Goal: Task Accomplishment & Management: Manage account settings

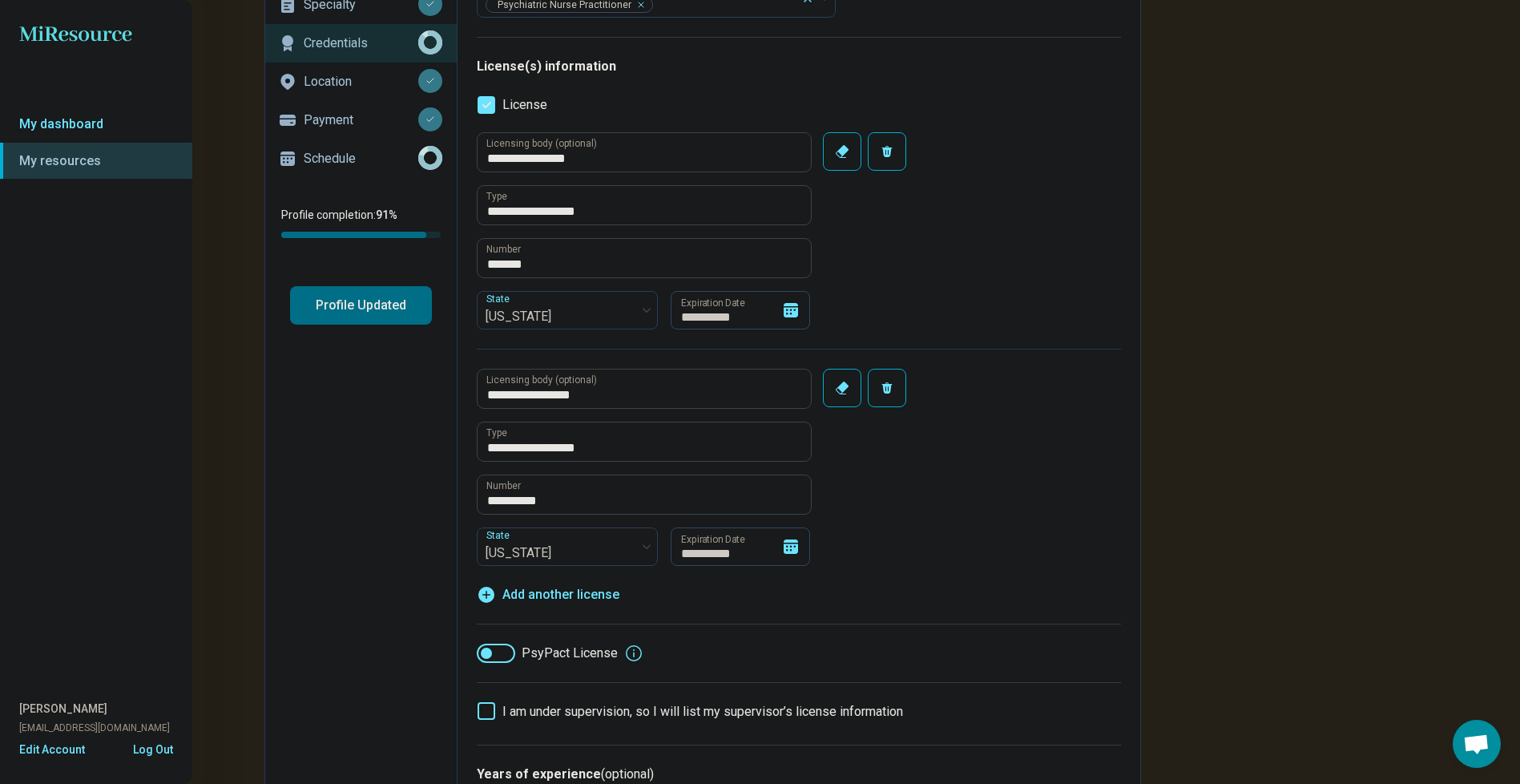
scroll to position [160, 0]
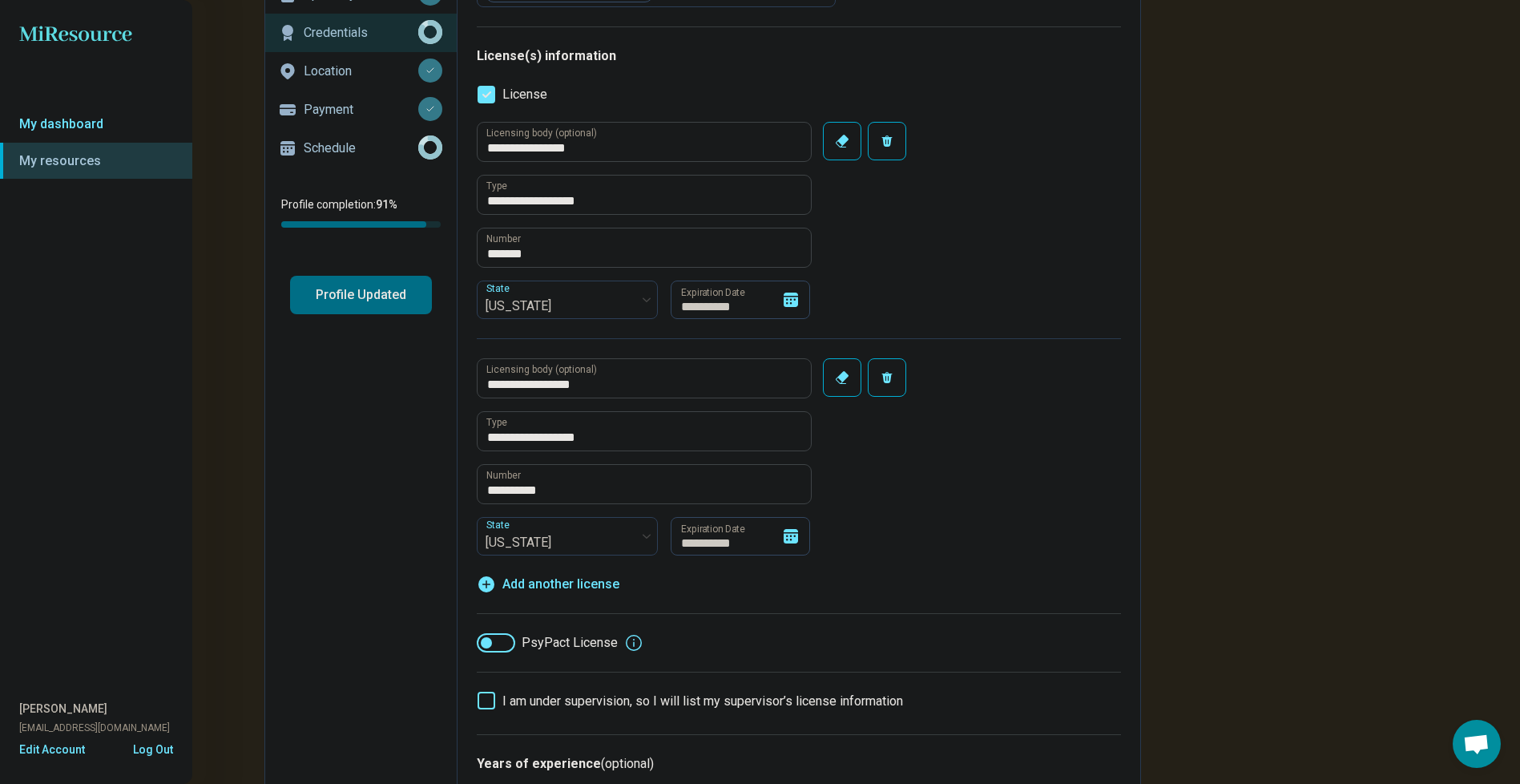
click at [795, 540] on icon at bounding box center [791, 536] width 14 height 14
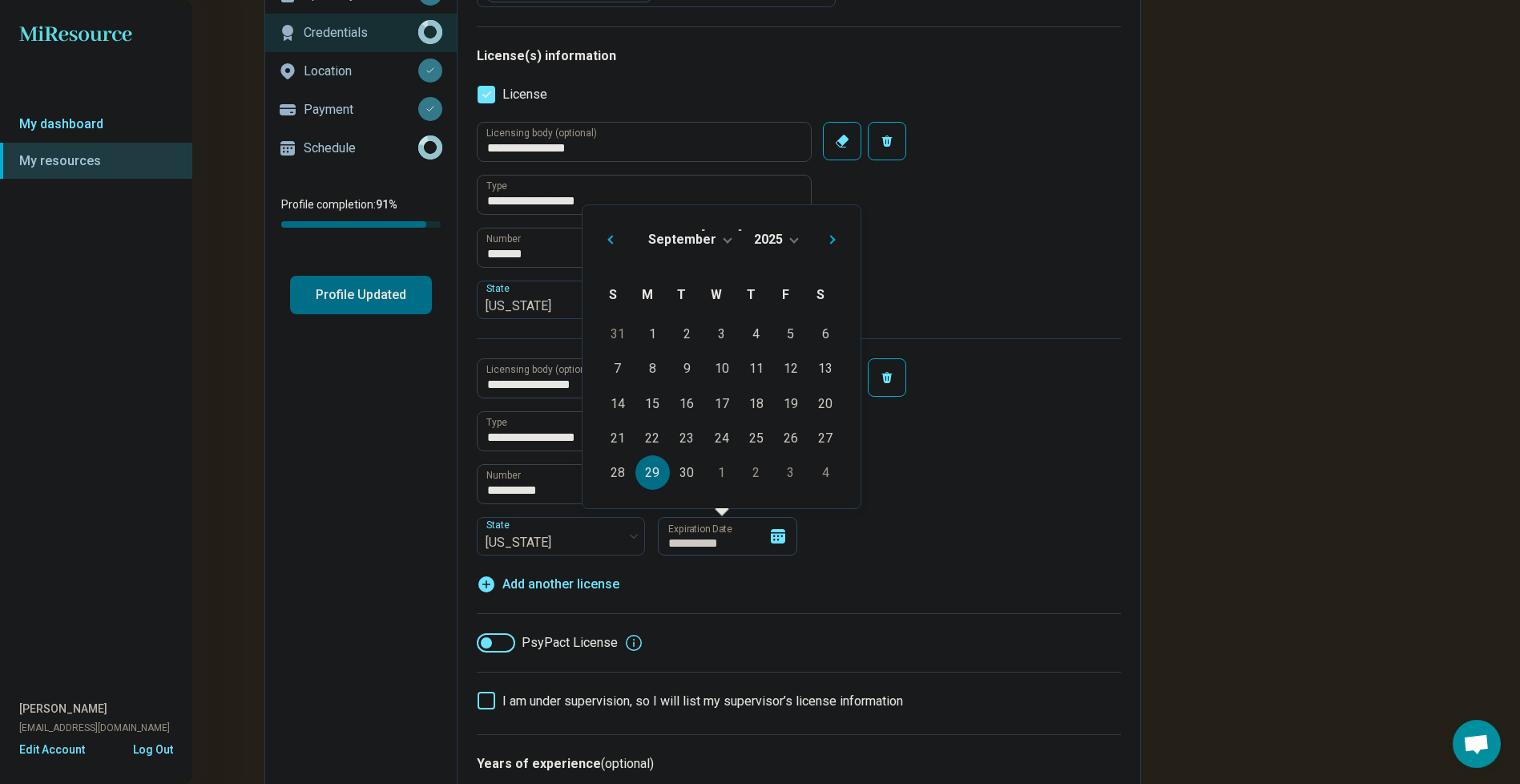
click at [790, 240] on span "Choose Date" at bounding box center [793, 238] width 9 height 9
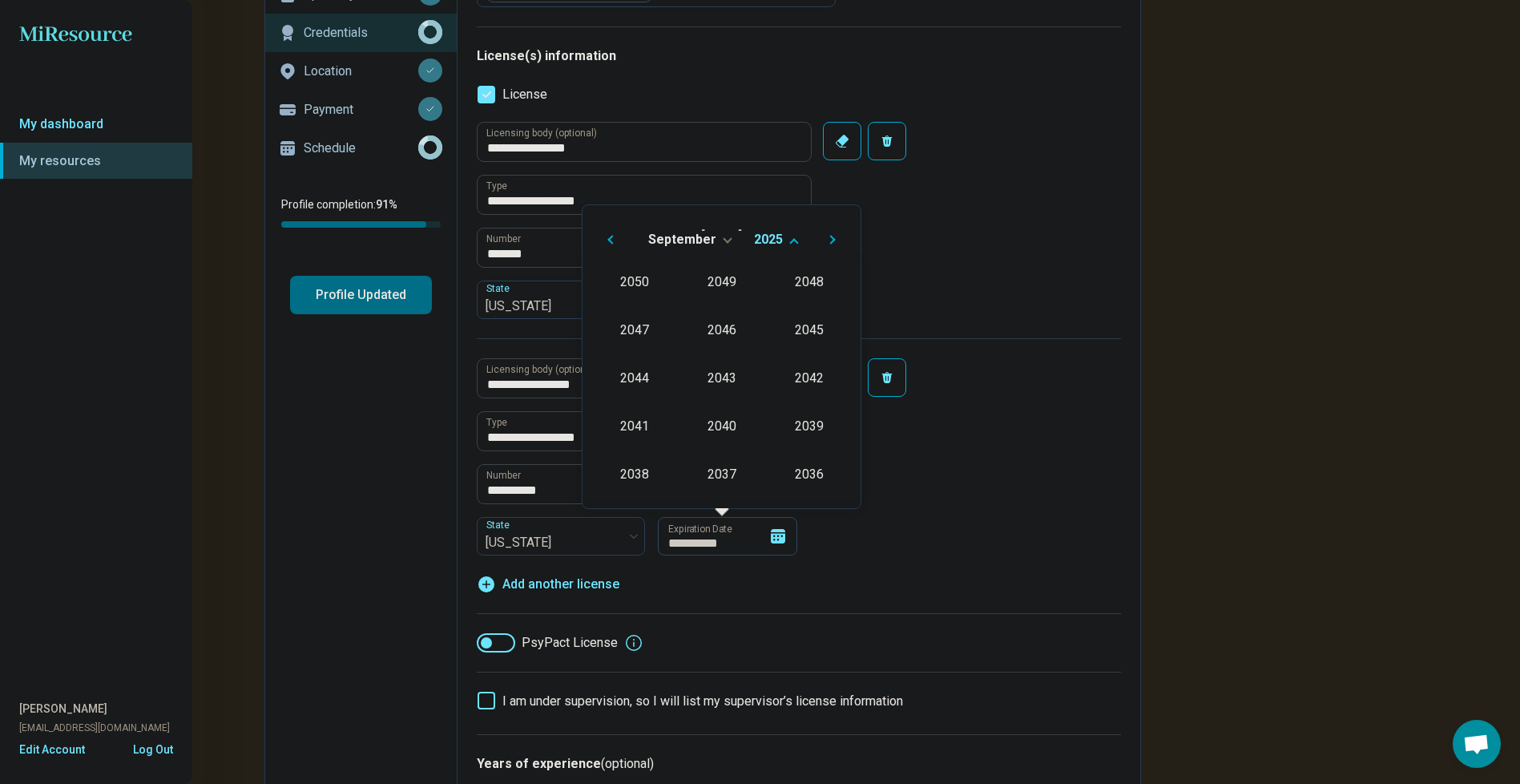
scroll to position [290, 0]
click at [799, 331] on div "2027" at bounding box center [808, 328] width 78 height 29
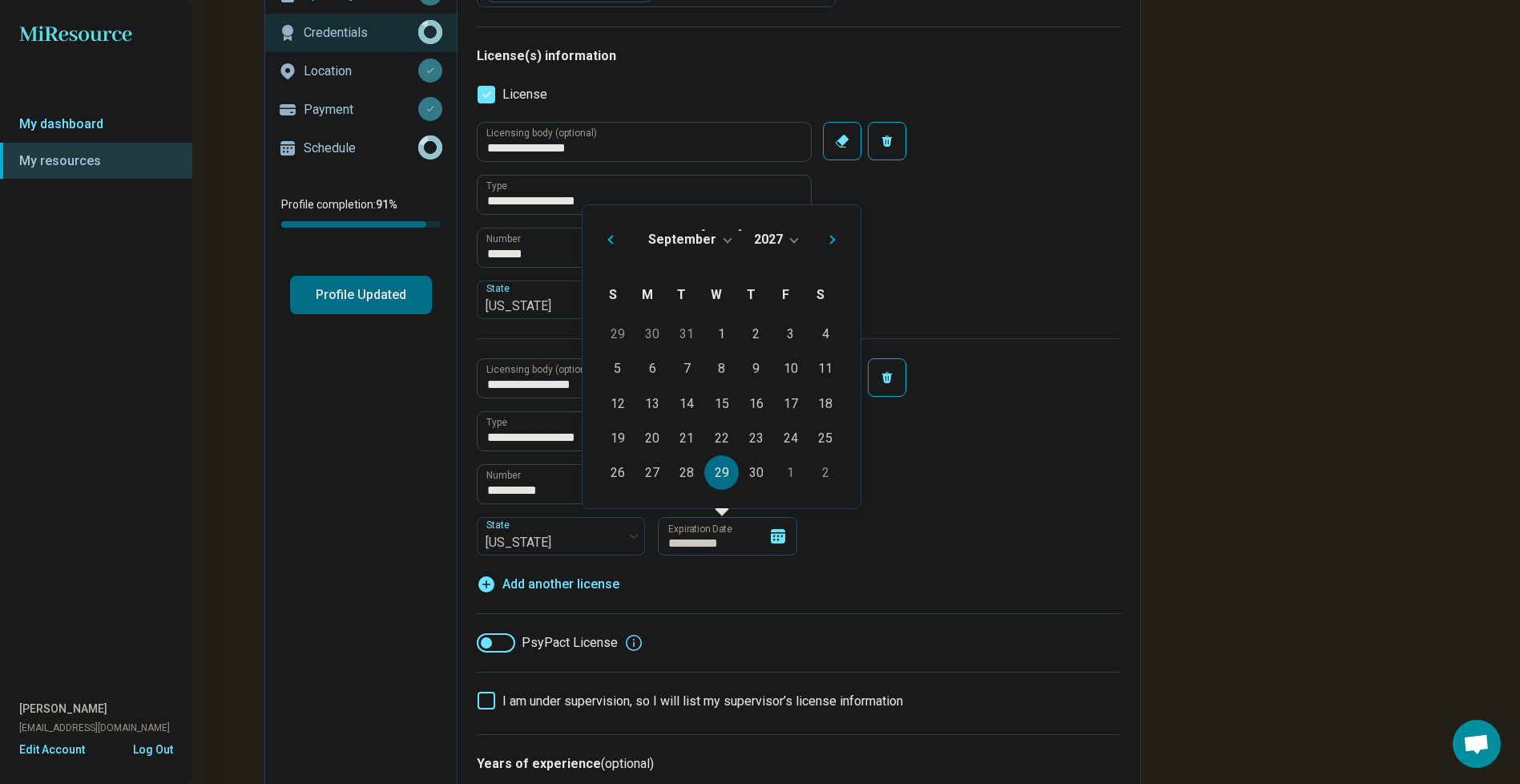
click at [721, 466] on div "29" at bounding box center [721, 473] width 35 height 35
type textarea "*"
type input "**********"
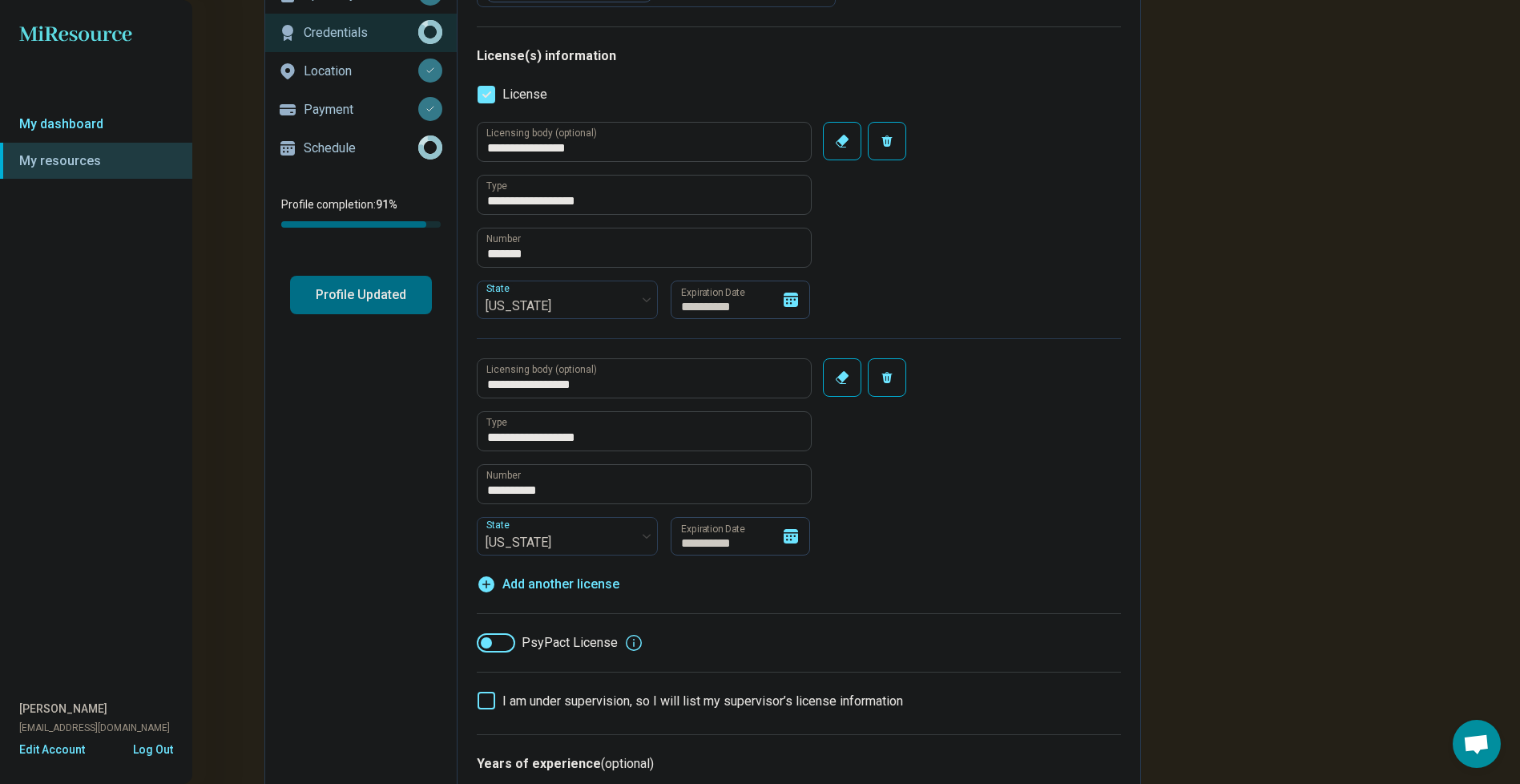
click at [895, 528] on div "**********" at bounding box center [799, 446] width 644 height 217
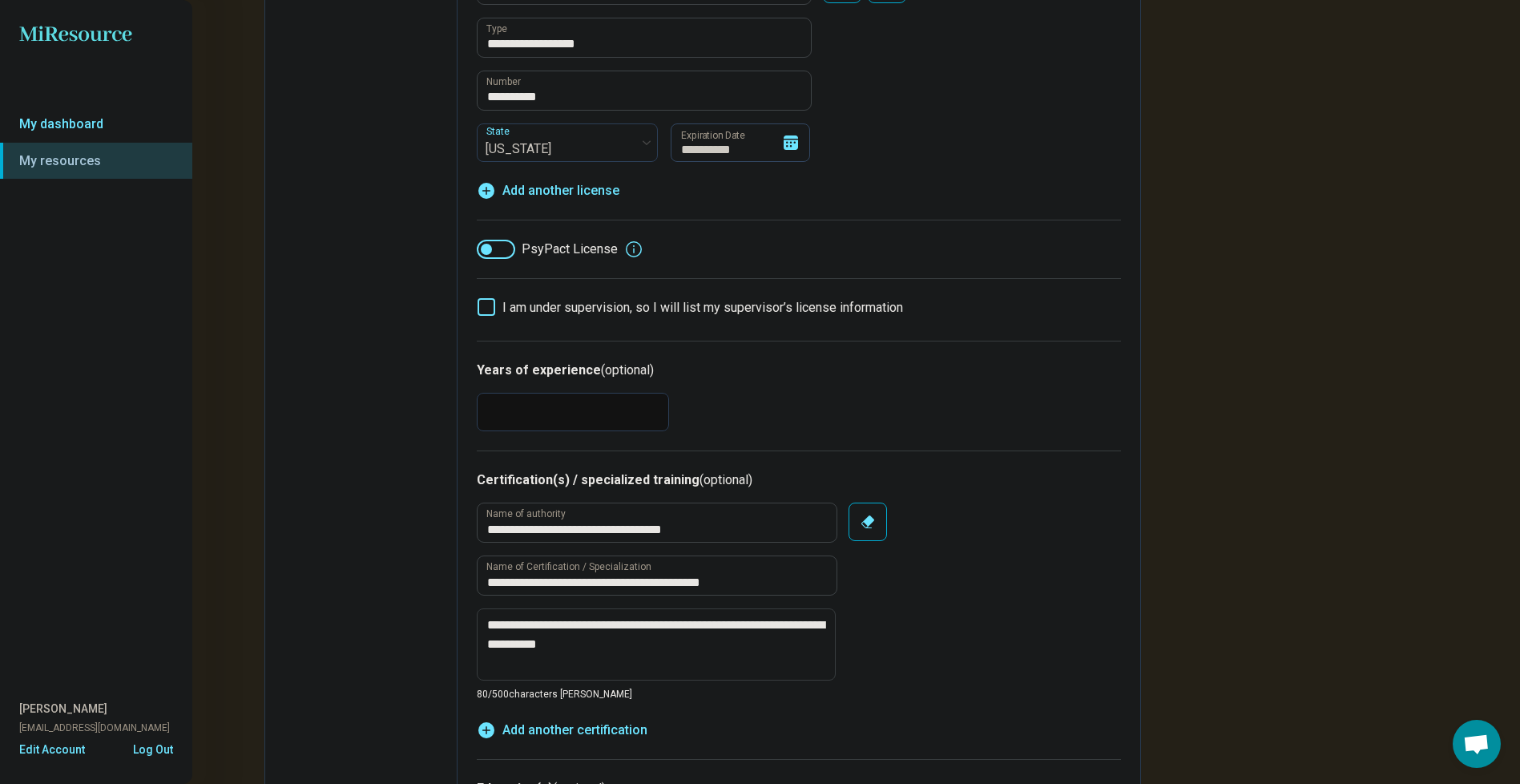
scroll to position [561, 0]
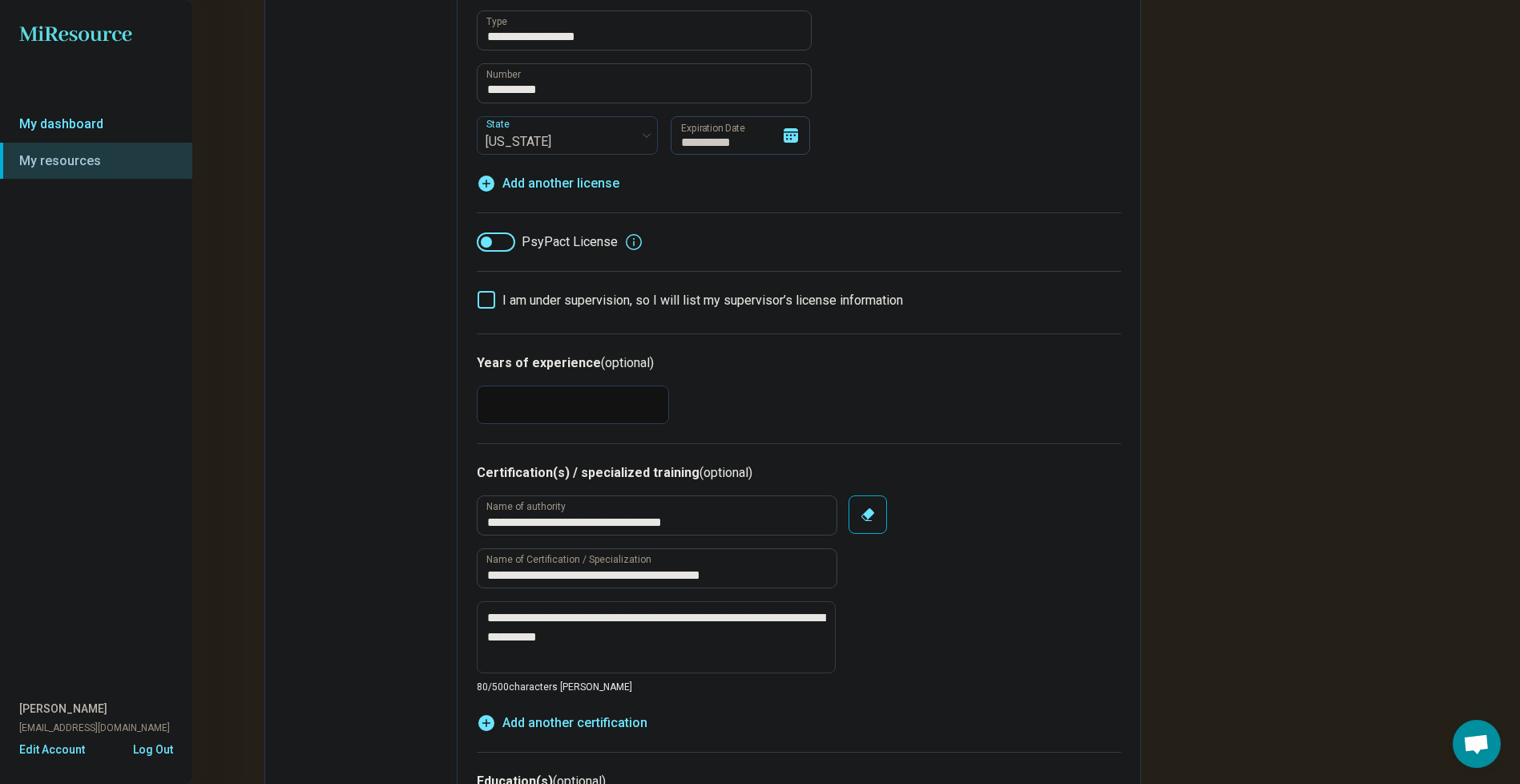
drag, startPoint x: 486, startPoint y: 403, endPoint x: 502, endPoint y: 405, distance: 16.1
click at [502, 405] on input "**" at bounding box center [573, 405] width 193 height 39
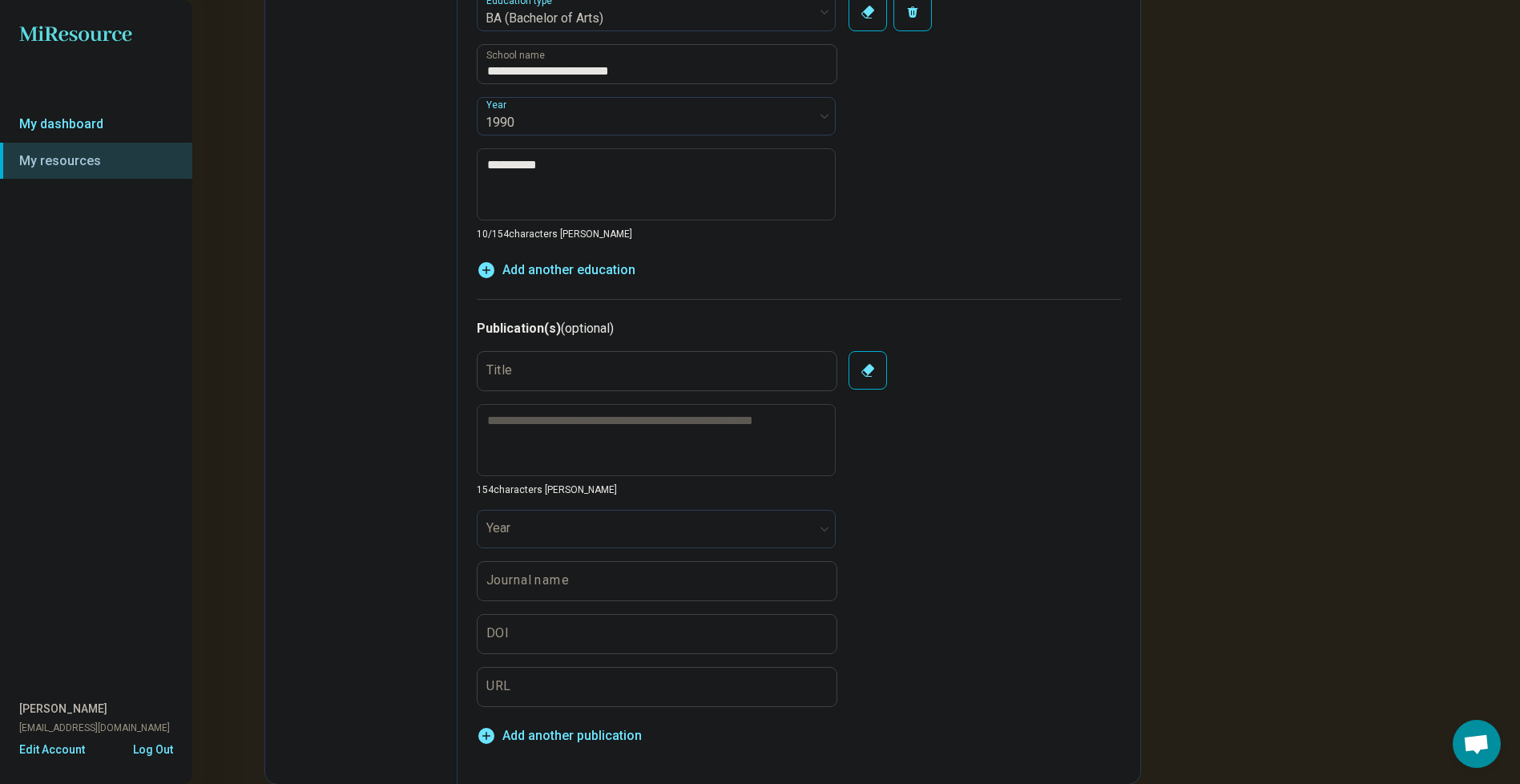
scroll to position [2810, 0]
type input "**"
click at [50, 124] on link "My dashboard" at bounding box center [96, 124] width 193 height 37
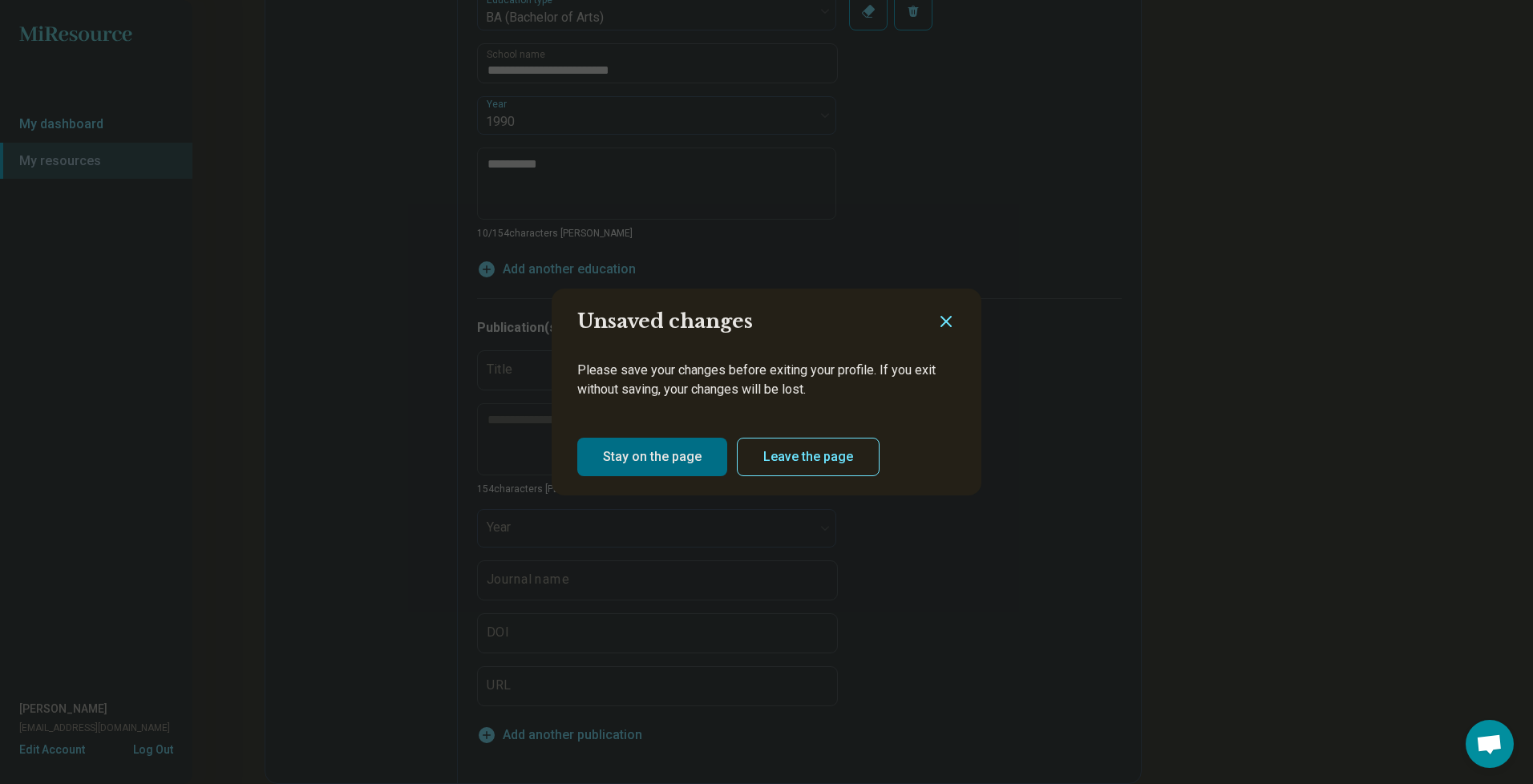
click at [660, 456] on button "Stay on the page" at bounding box center [652, 457] width 150 height 39
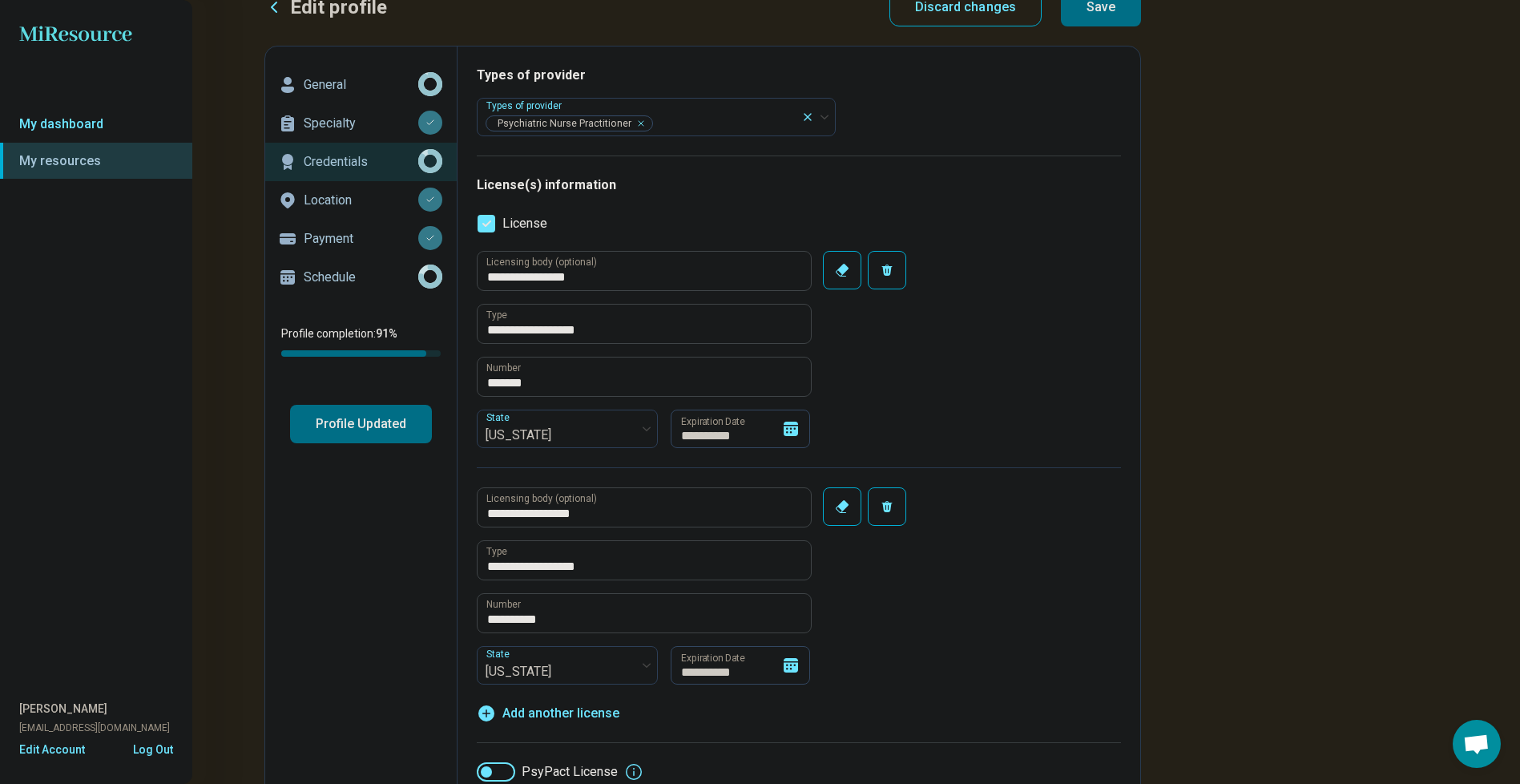
scroll to position [0, 0]
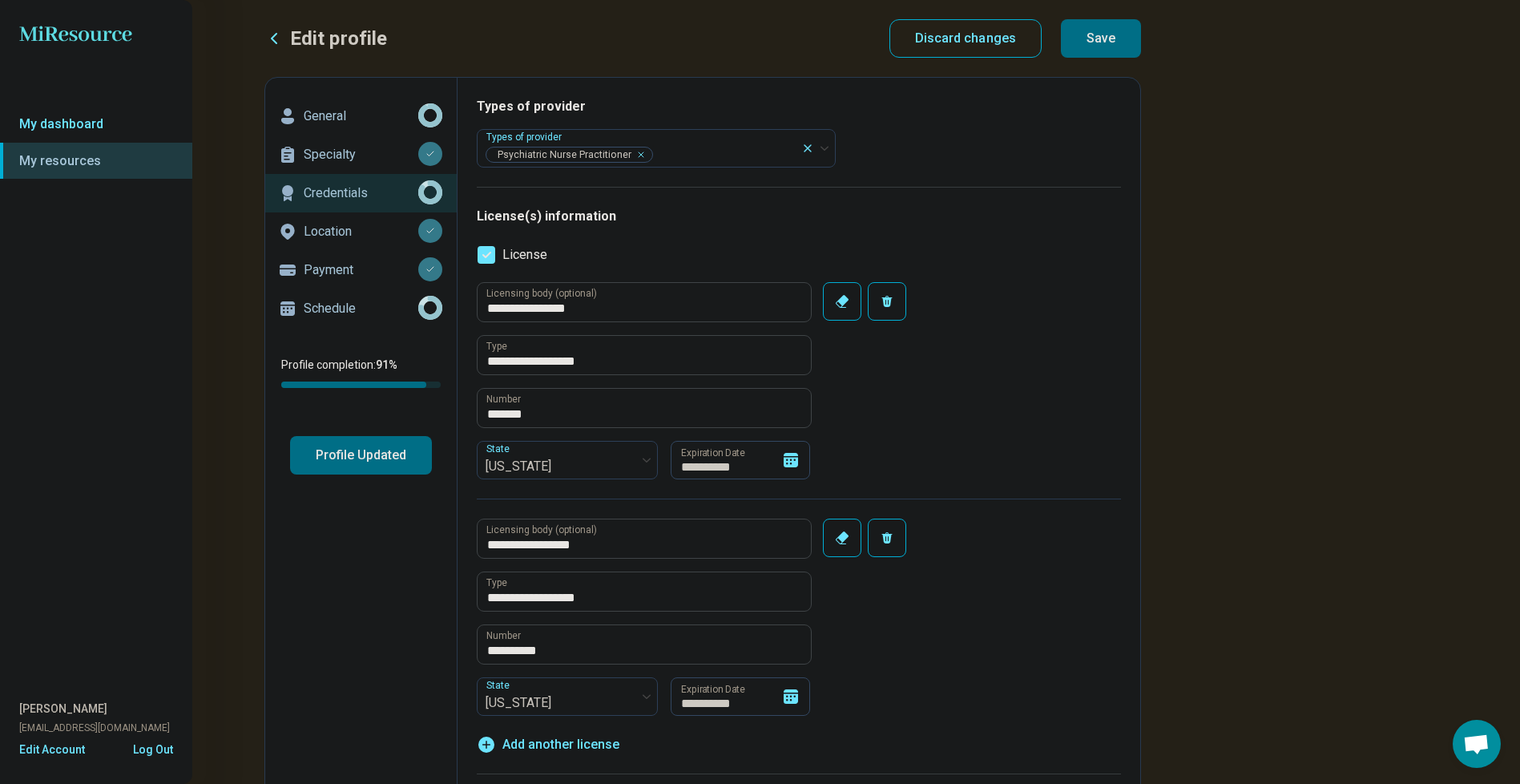
click at [1096, 34] on button "Save" at bounding box center [1100, 39] width 80 height 39
click at [77, 119] on link "My dashboard" at bounding box center [96, 124] width 193 height 37
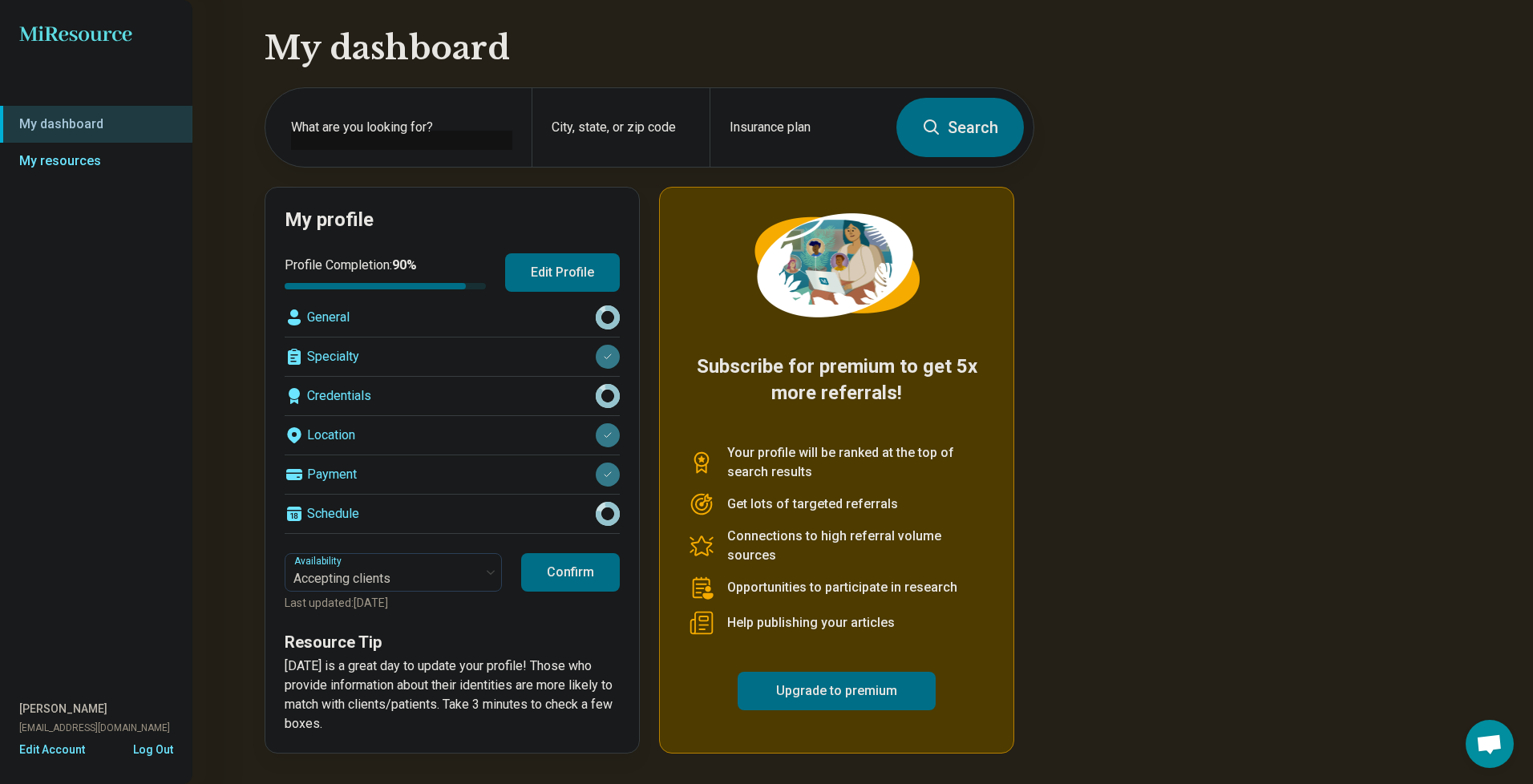
click at [535, 312] on div "General" at bounding box center [452, 317] width 335 height 39
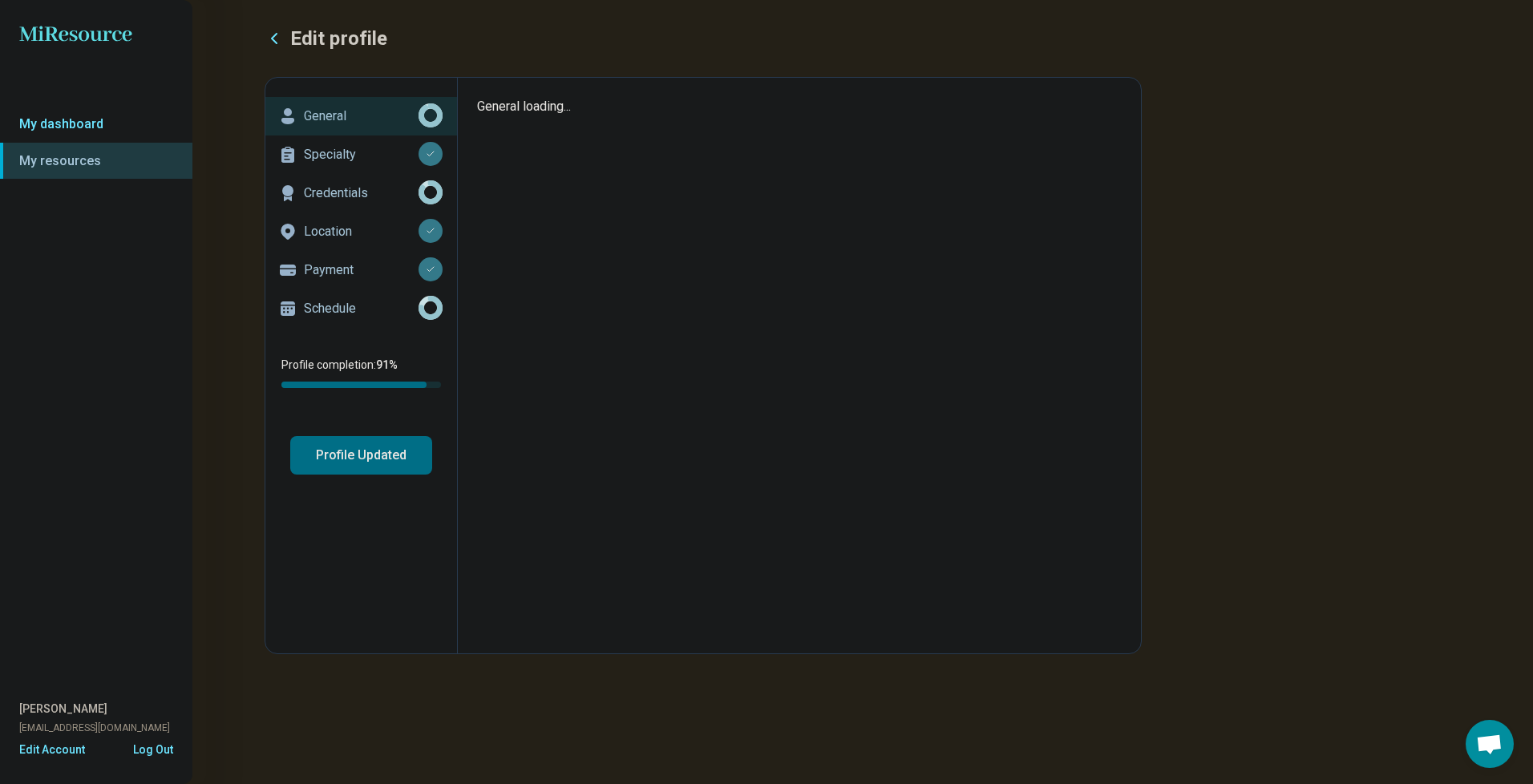
type textarea "*"
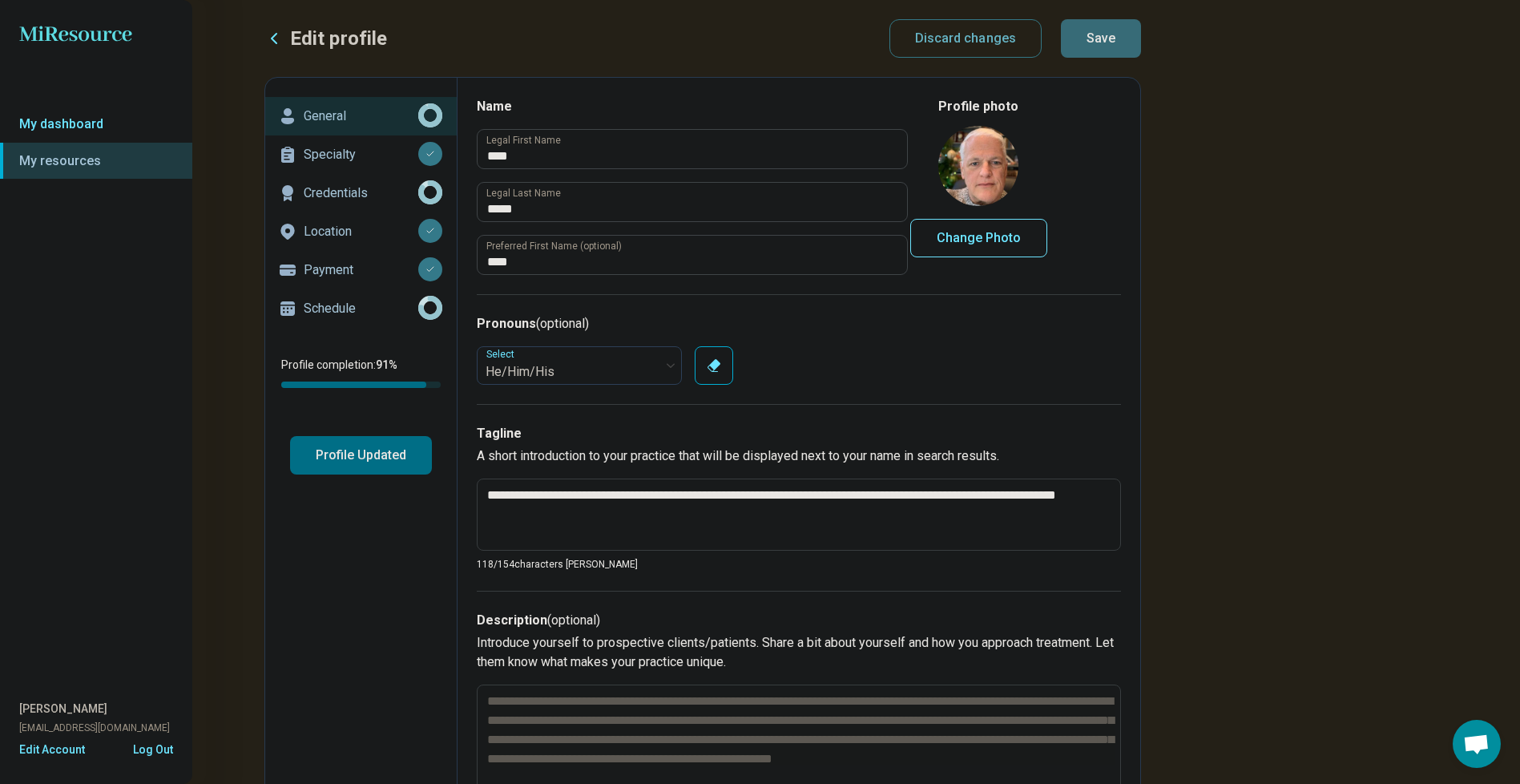
click at [72, 159] on link "My resources" at bounding box center [96, 161] width 193 height 37
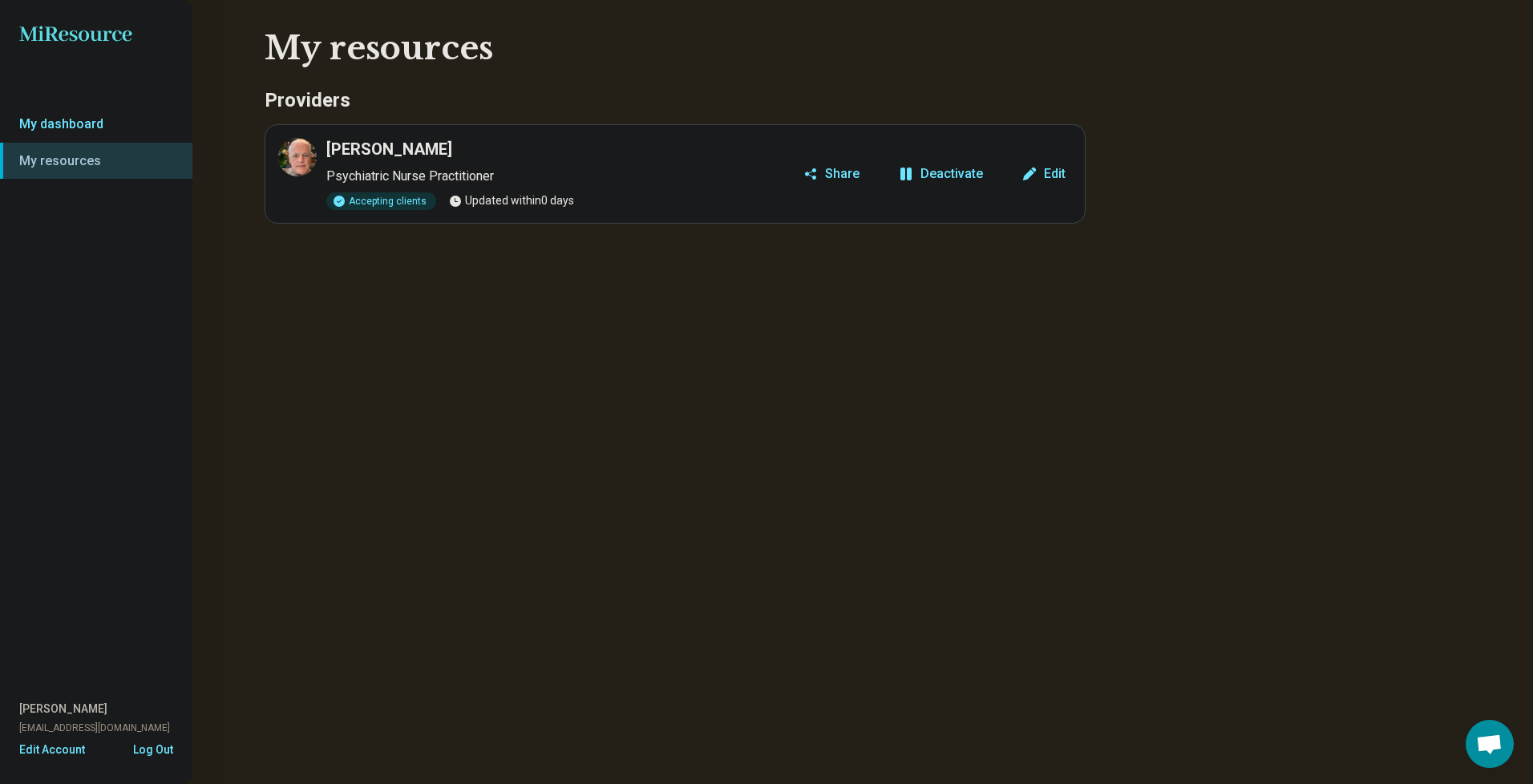
click at [338, 201] on icon at bounding box center [339, 201] width 12 height 12
click at [160, 745] on button "Log Out" at bounding box center [153, 746] width 40 height 13
